Goal: Transaction & Acquisition: Purchase product/service

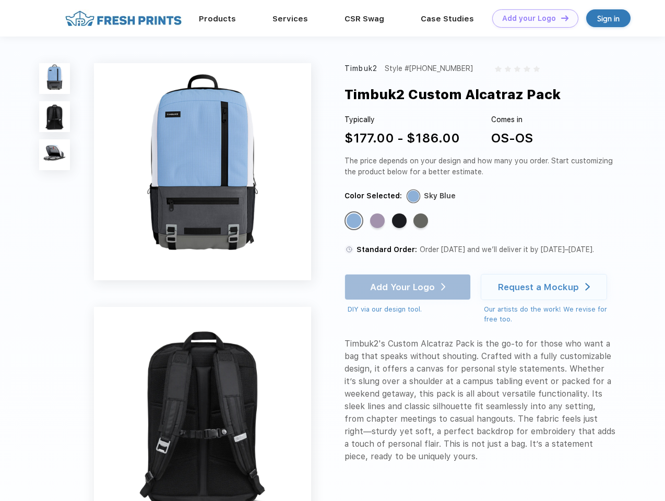
click at [531, 18] on link "Add your Logo Design Tool" at bounding box center [535, 18] width 86 height 18
click at [0, 0] on div "Design Tool" at bounding box center [0, 0] width 0 height 0
click at [560, 18] on link "Add your Logo Design Tool" at bounding box center [535, 18] width 86 height 18
click at [55, 78] on img at bounding box center [54, 78] width 31 height 31
click at [55, 117] on img at bounding box center [54, 116] width 31 height 31
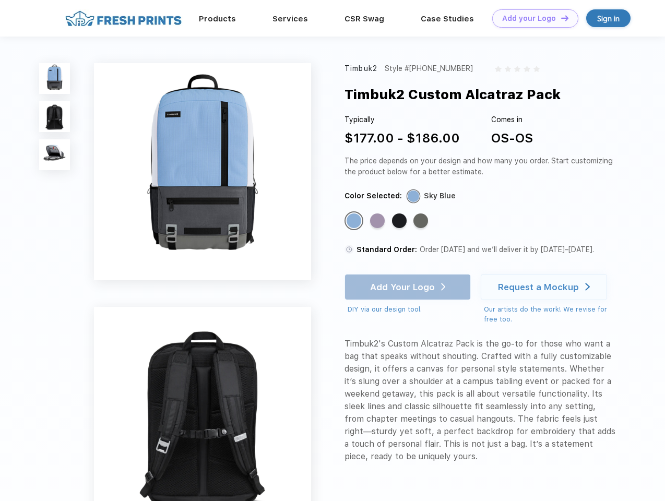
click at [55, 155] on img at bounding box center [54, 154] width 31 height 31
click at [355, 221] on div "Standard Color" at bounding box center [353, 220] width 15 height 15
click at [378, 221] on div "Standard Color" at bounding box center [377, 220] width 15 height 15
click at [400, 221] on div "Standard Color" at bounding box center [399, 220] width 15 height 15
click at [422, 221] on div "Standard Color" at bounding box center [420, 220] width 15 height 15
